Goal: Information Seeking & Learning: Learn about a topic

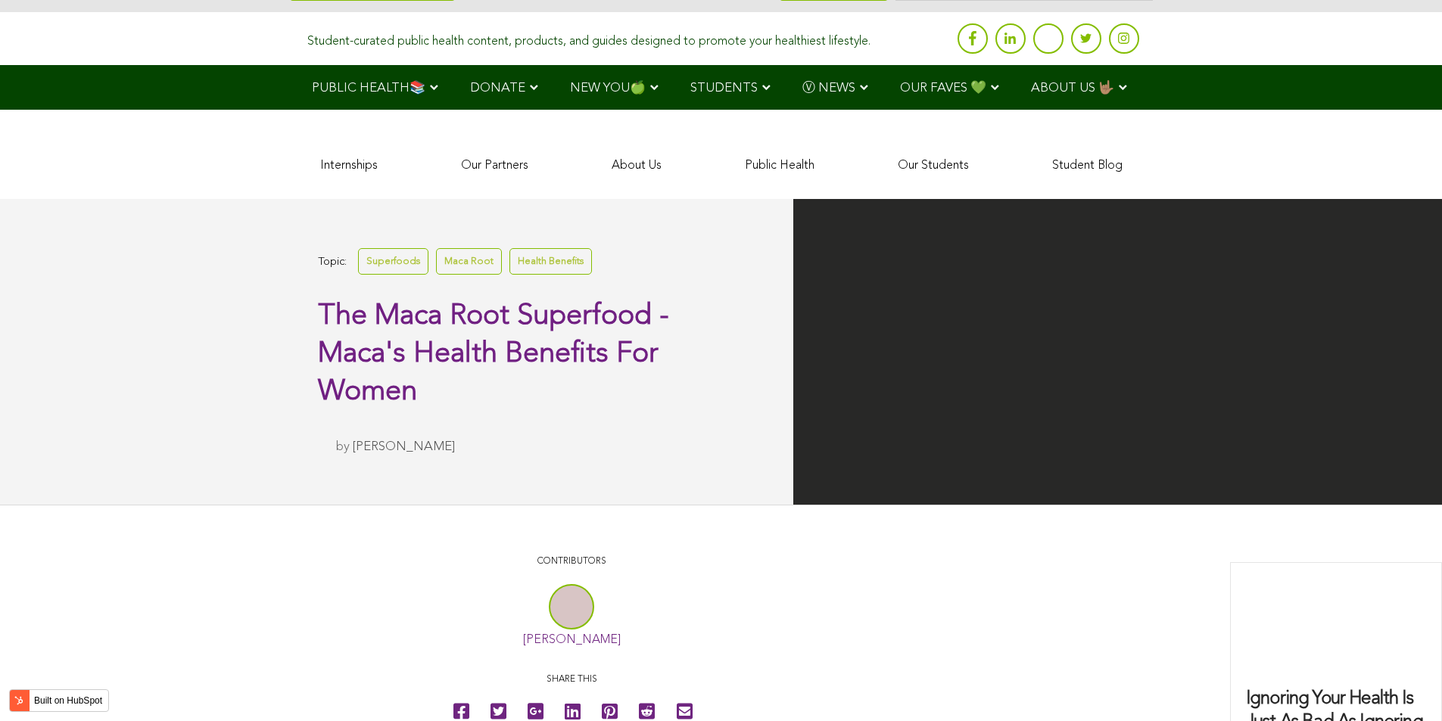
scroll to position [3881, 0]
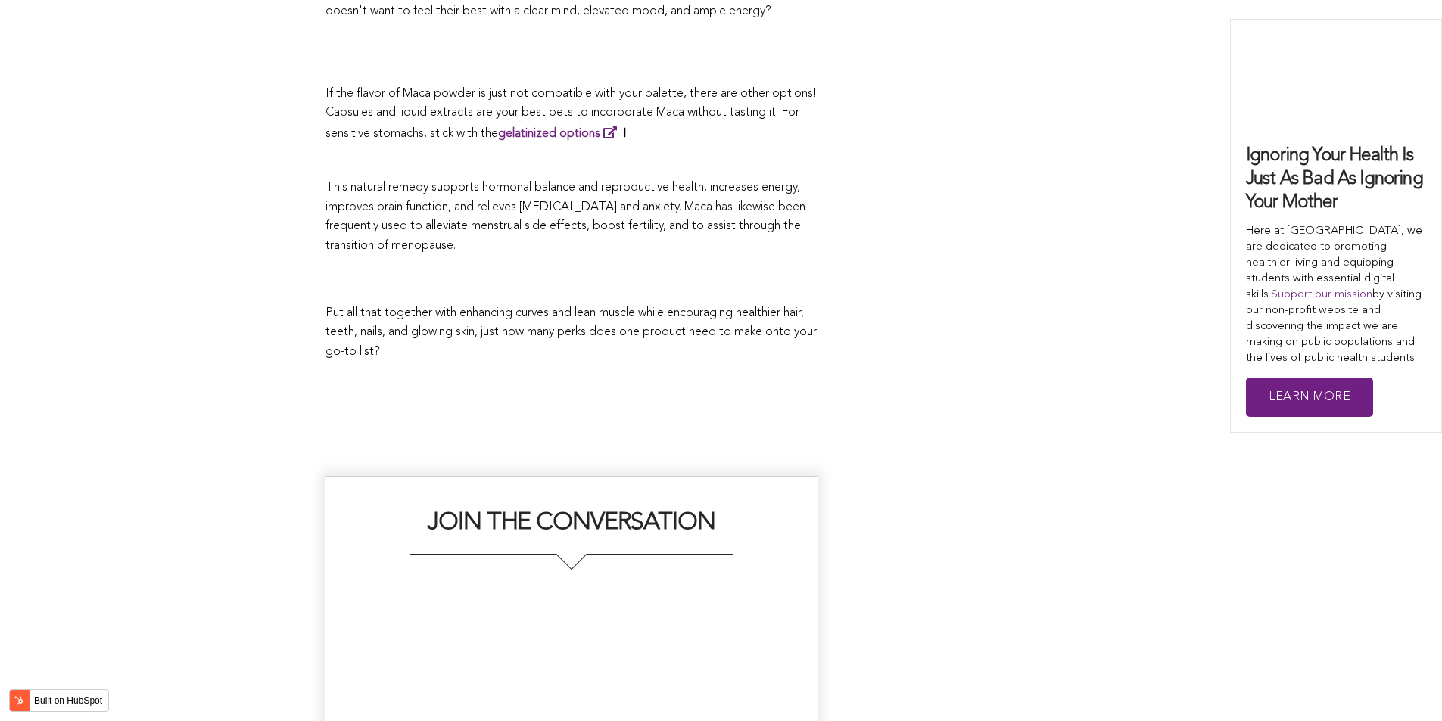
scroll to position [4210, 0]
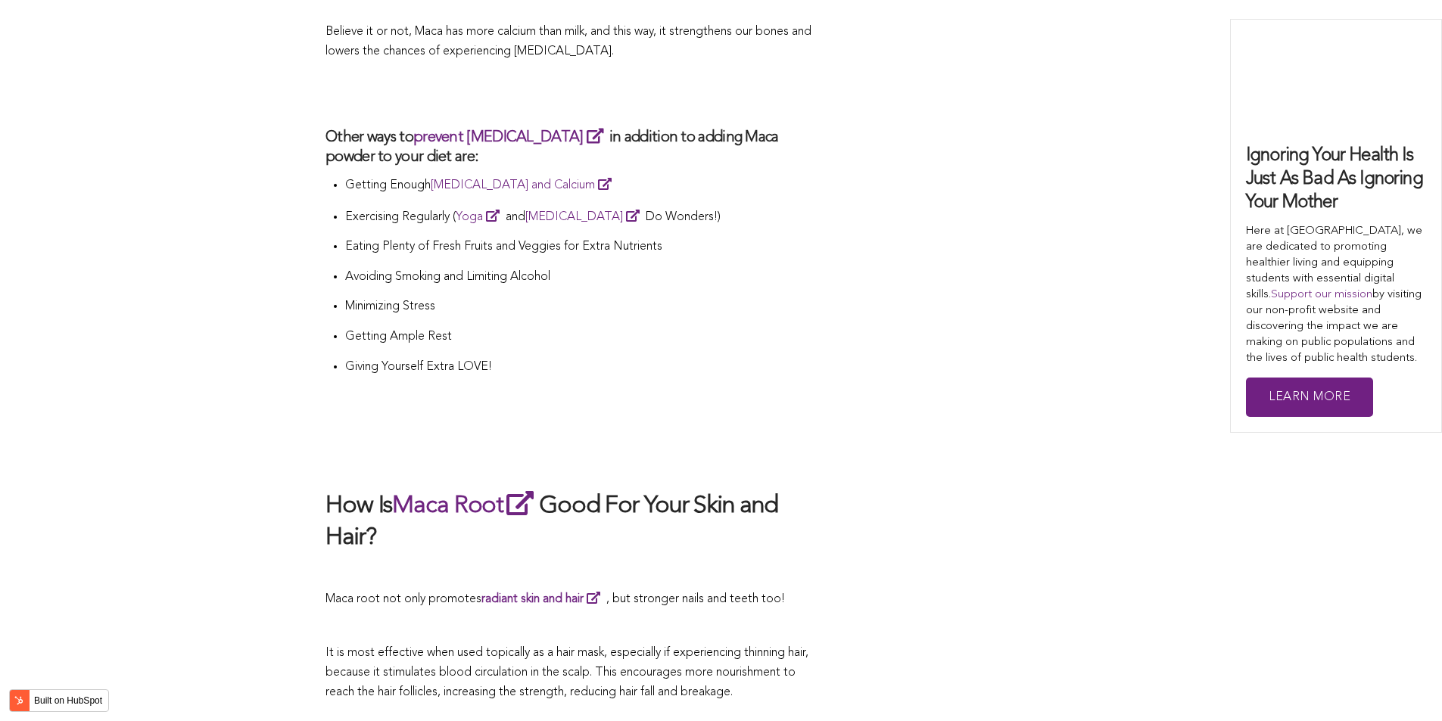
click at [681, 406] on p at bounding box center [572, 416] width 492 height 21
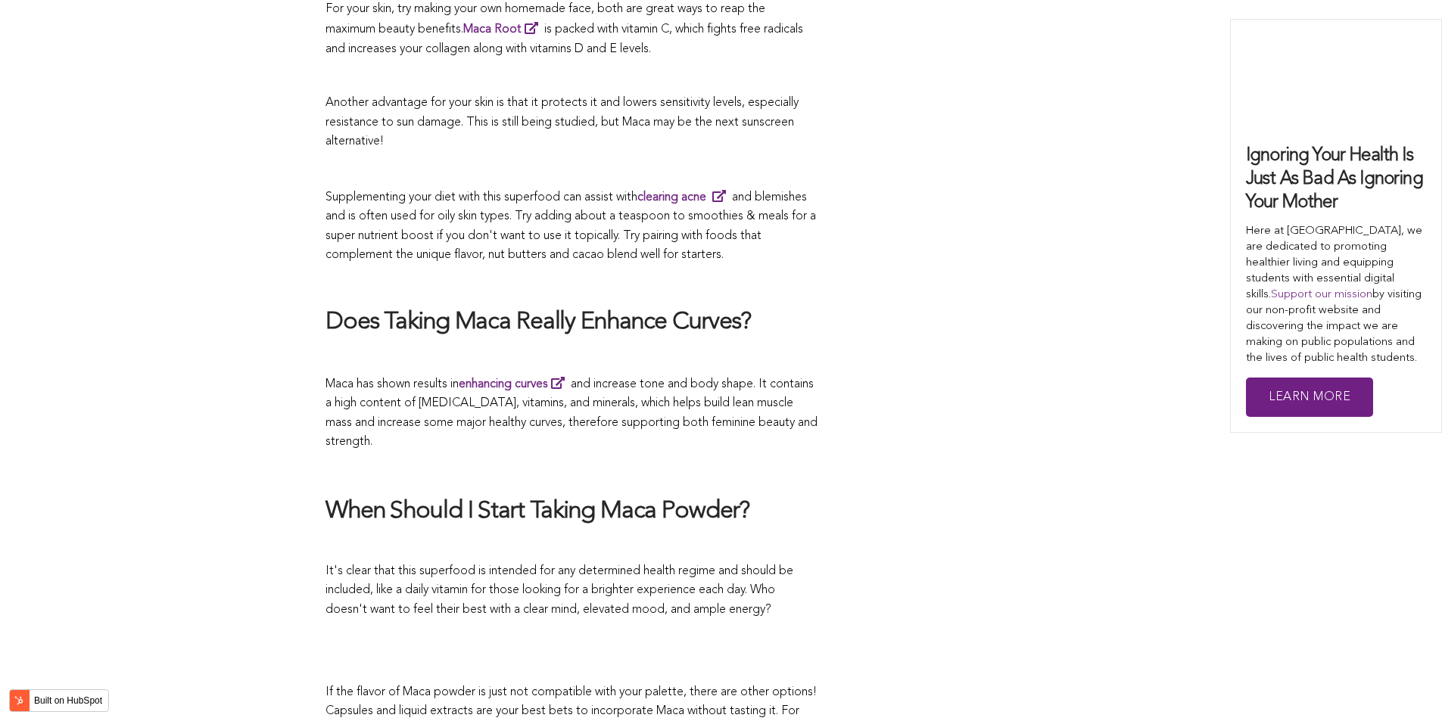
click at [759, 378] on span "Maca has shown results in enhancing curves and increase tone and body shape. It…" at bounding box center [572, 413] width 492 height 70
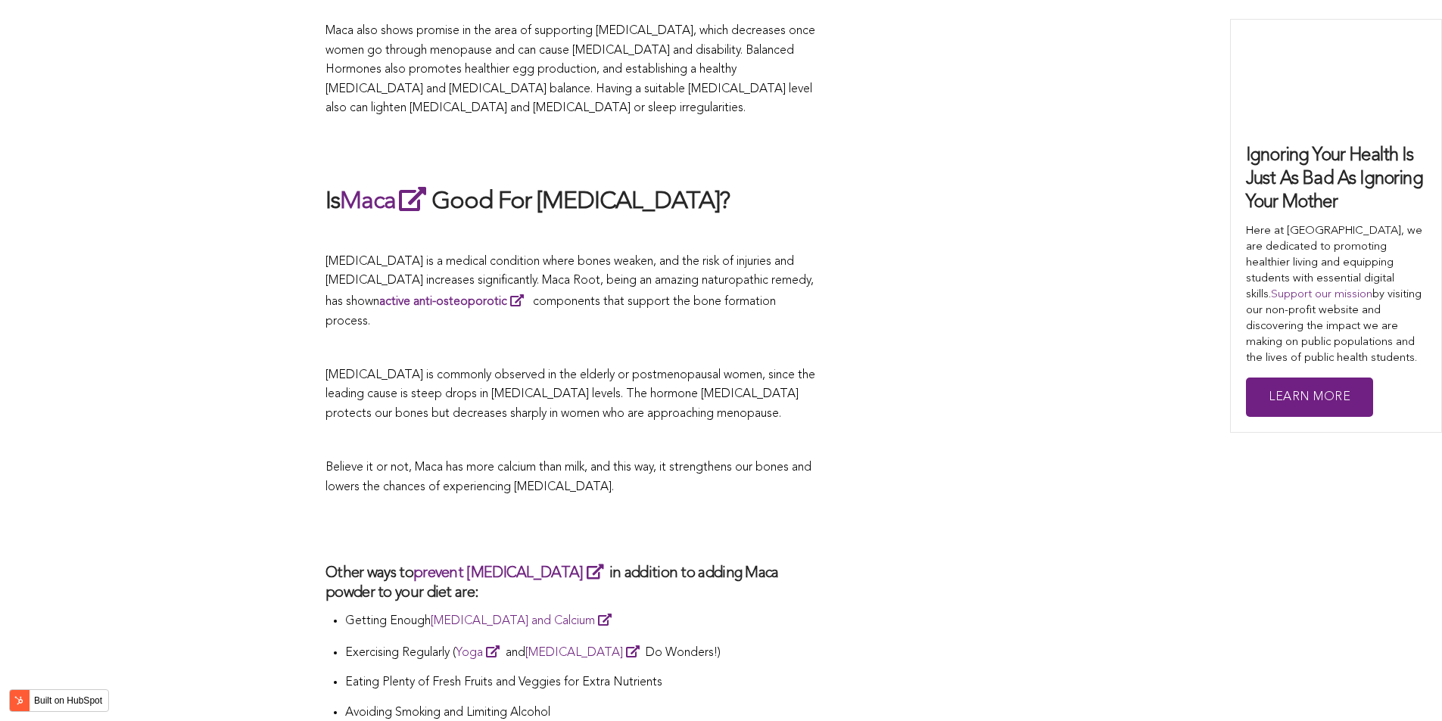
click at [656, 366] on p "[MEDICAL_DATA] is commonly observed in the elderly or postmenopausal women, sin…" at bounding box center [572, 395] width 492 height 58
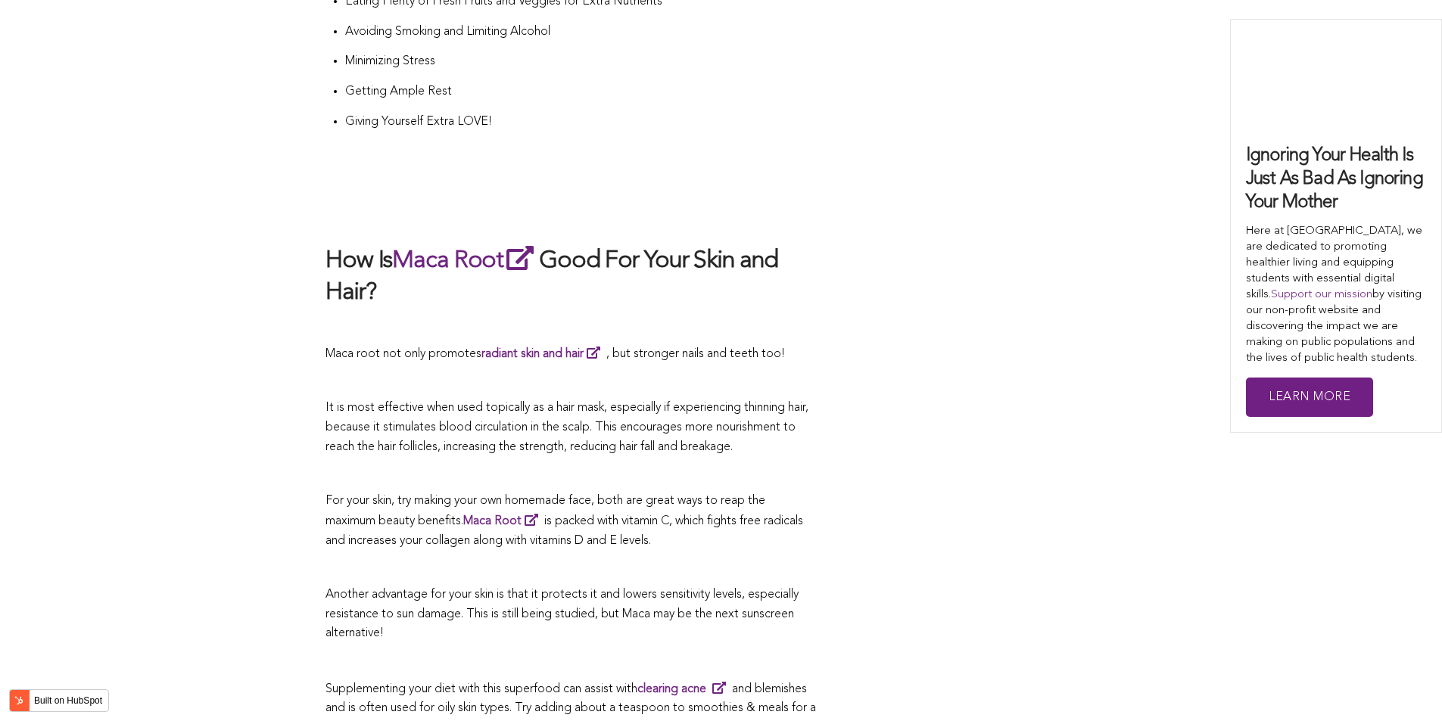
scroll to position [3407, 0]
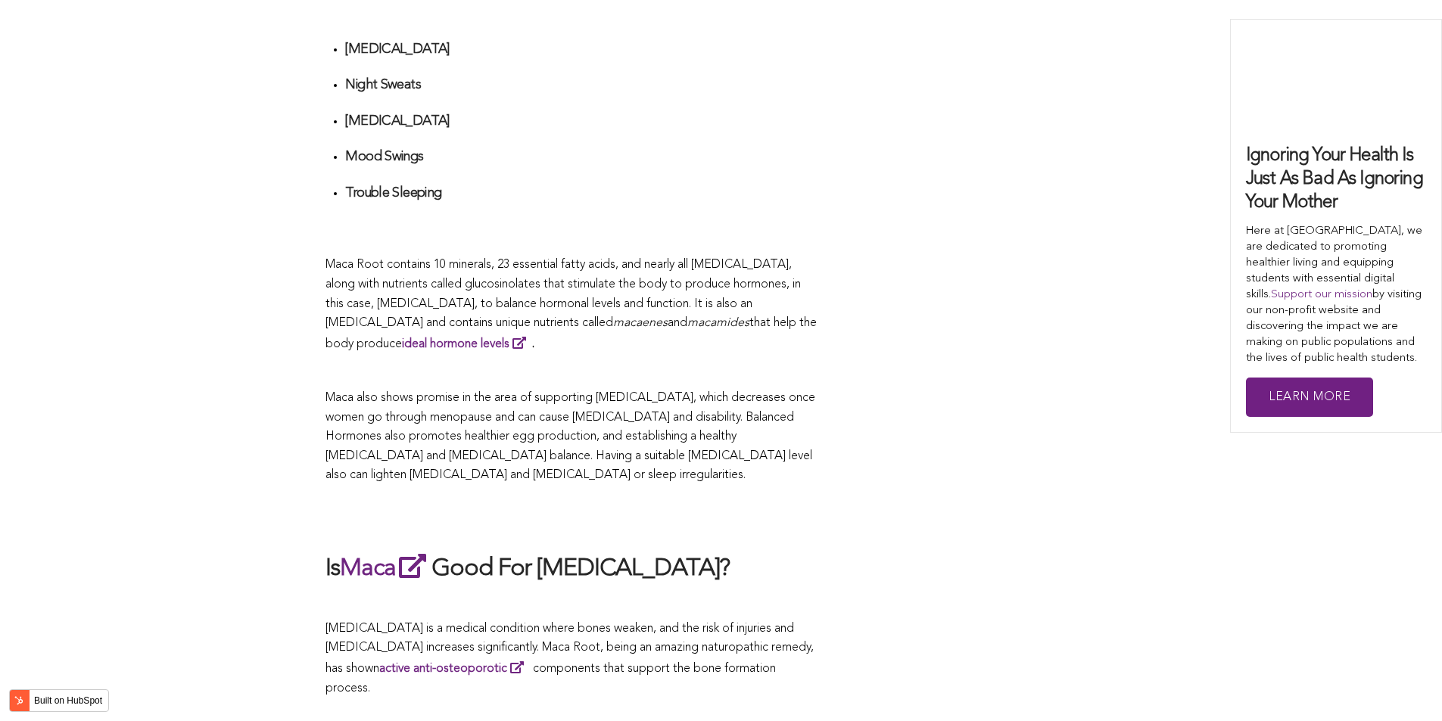
click at [696, 392] on span "Maca also shows promise in the area of supporting [MEDICAL_DATA], which decreas…" at bounding box center [571, 436] width 490 height 89
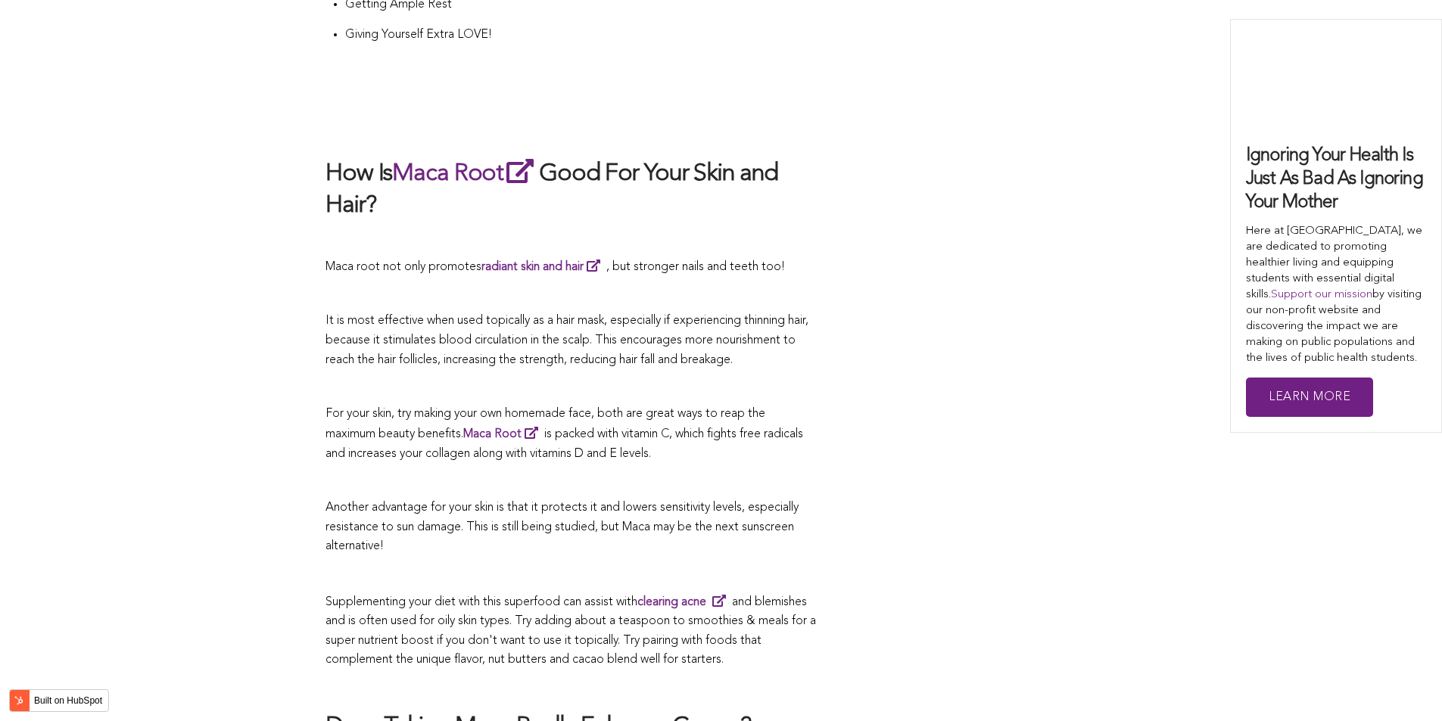
scroll to position [2971, 0]
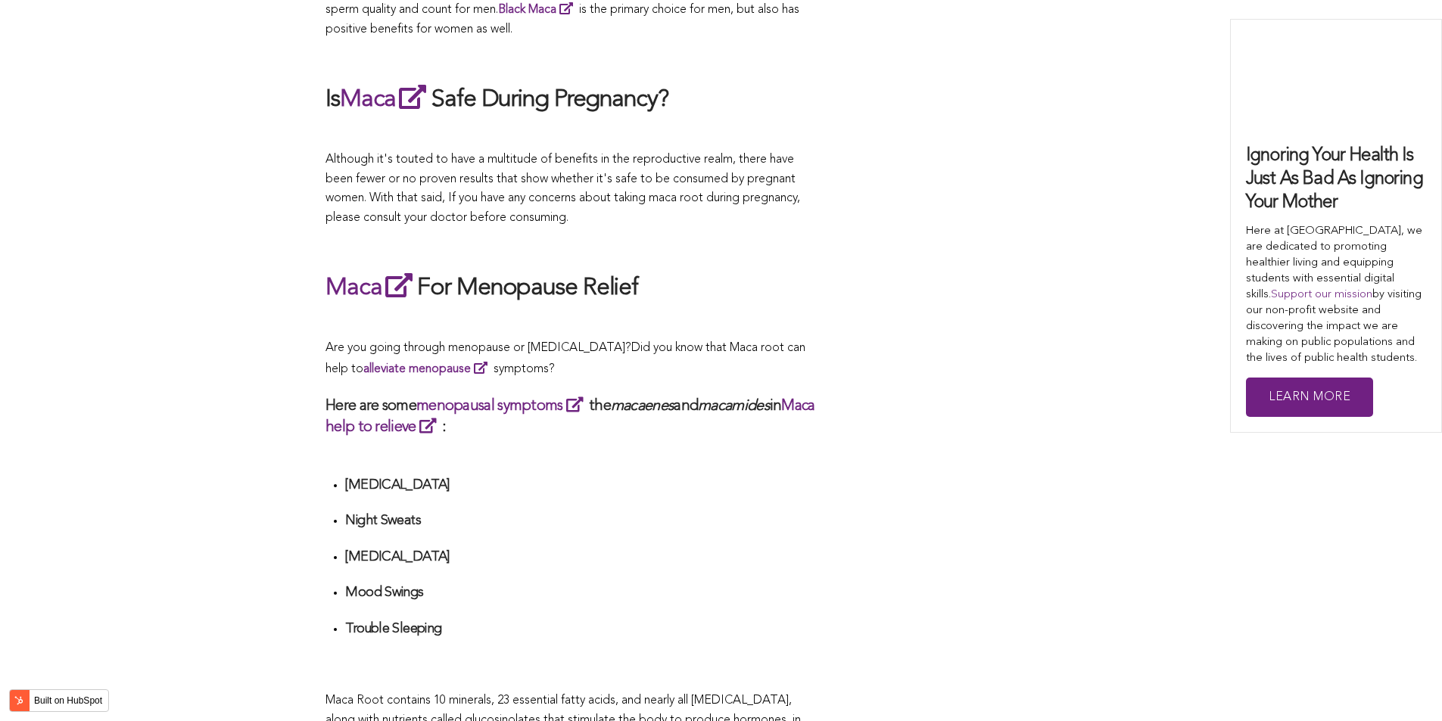
click at [952, 360] on div "CONTRIBUTORS [PERSON_NAME] Share this What Are The Health Benefits of Maca For …" at bounding box center [721, 336] width 791 height 5354
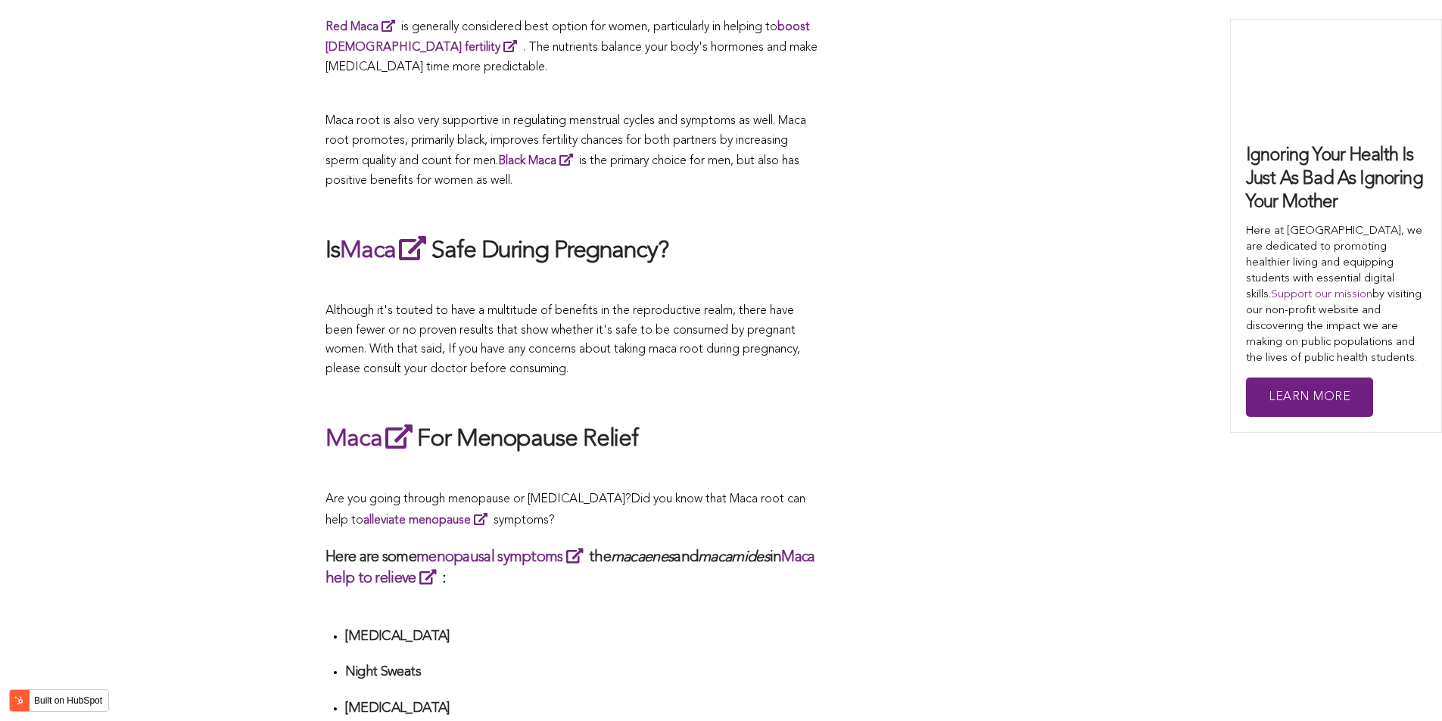
scroll to position [3359, 0]
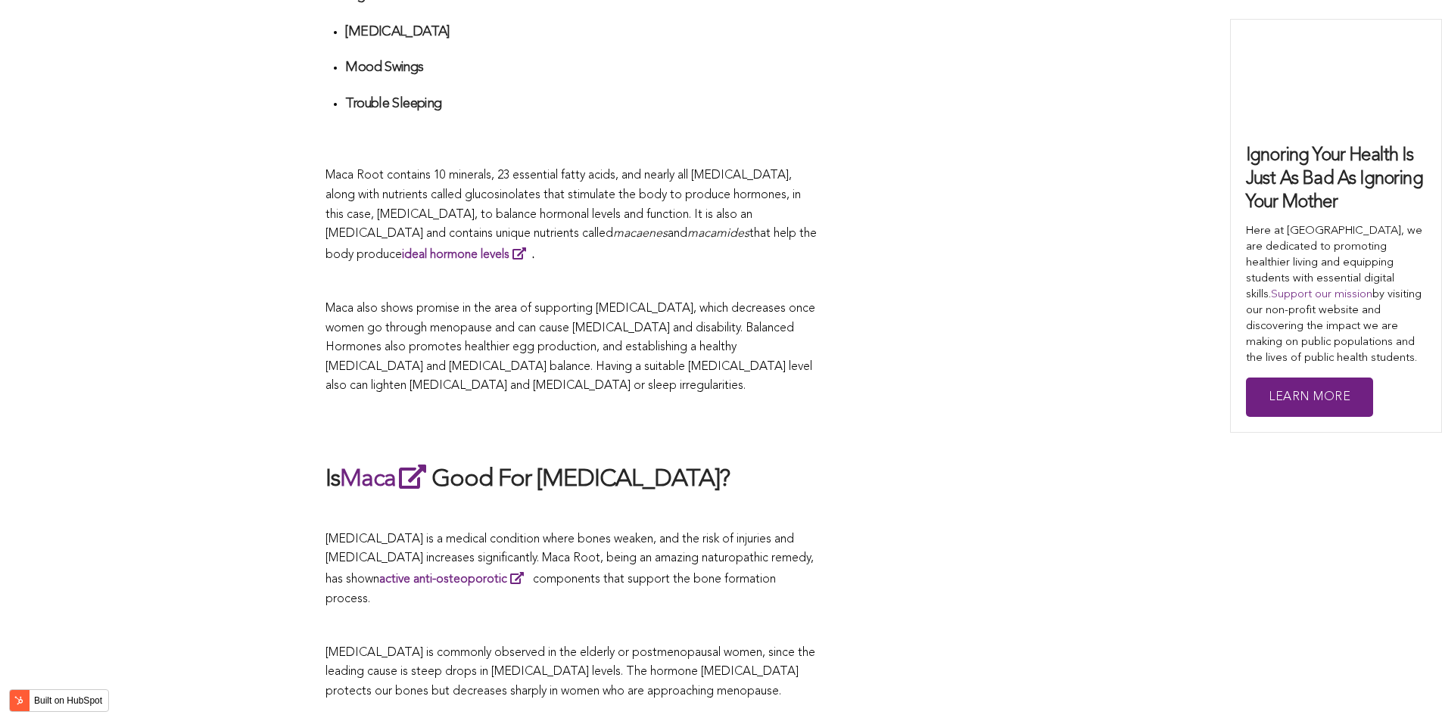
click at [522, 360] on p "Maca also shows promise in the area of supporting [MEDICAL_DATA], which decreas…" at bounding box center [572, 348] width 492 height 97
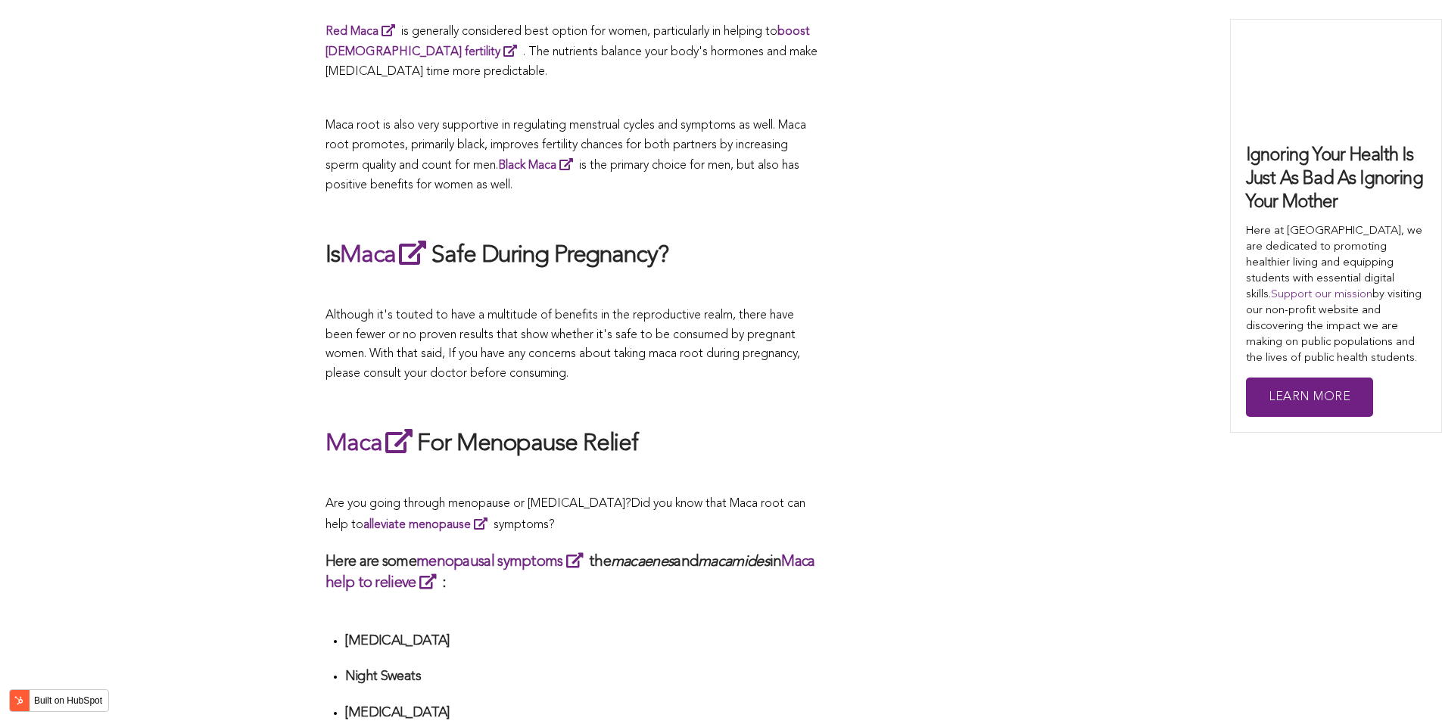
scroll to position [2740, 0]
